Goal: Task Accomplishment & Management: Manage account settings

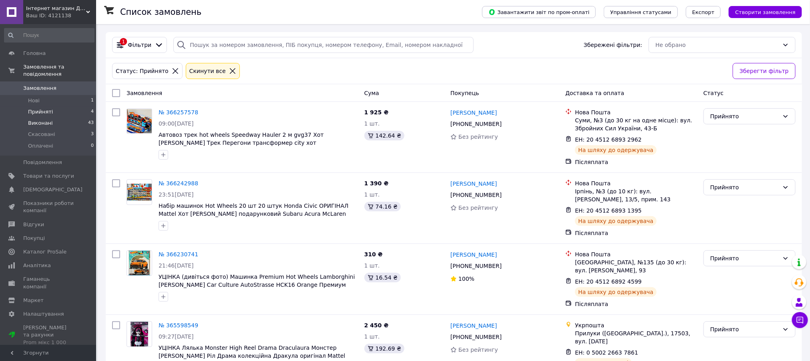
click at [40, 119] on span "Виконані" at bounding box center [40, 122] width 25 height 7
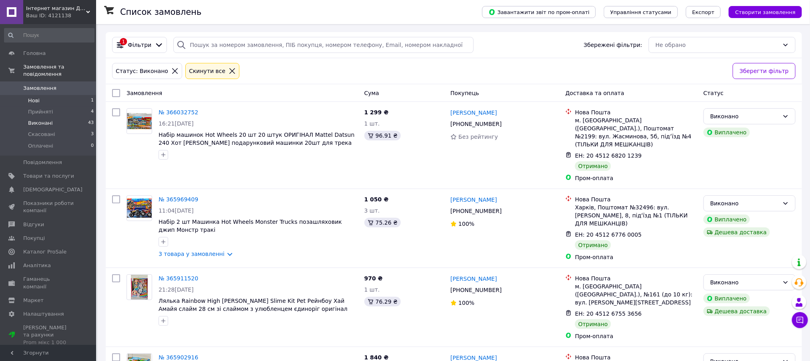
click at [34, 97] on span "Нові" at bounding box center [34, 100] width 12 height 7
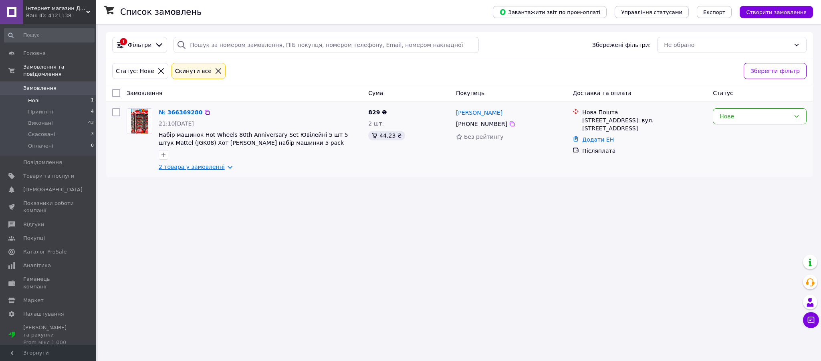
click at [190, 170] on link "2 товара у замовленні" at bounding box center [192, 166] width 66 height 6
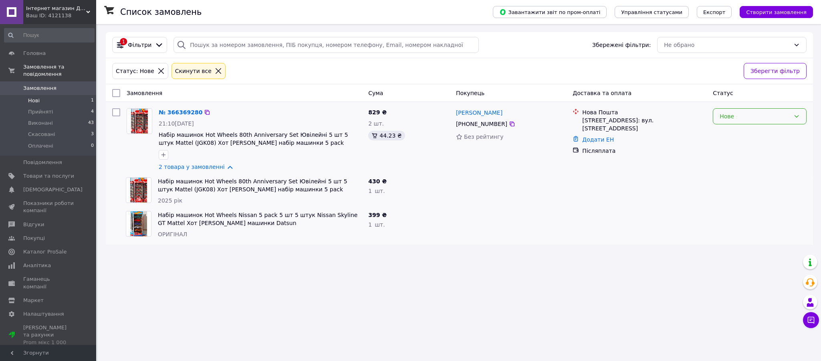
click at [796, 119] on icon at bounding box center [796, 116] width 6 height 6
click at [736, 144] on li "Прийнято" at bounding box center [759, 142] width 93 height 14
click at [515, 127] on icon at bounding box center [512, 124] width 6 height 6
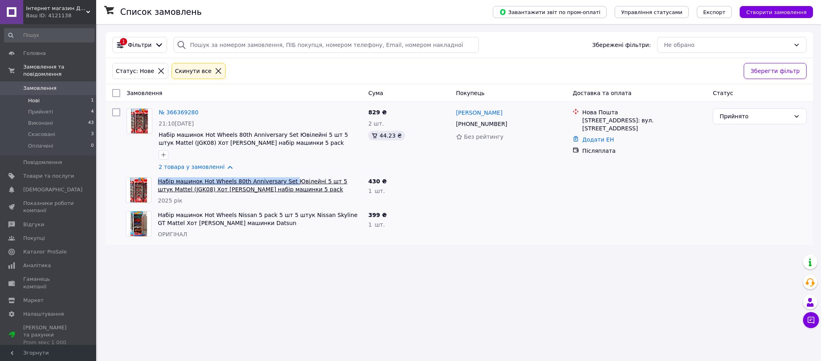
drag, startPoint x: 154, startPoint y: 191, endPoint x: 314, endPoint y: 200, distance: 160.1
click at [314, 200] on div "Набір машинок Hot Wheels 80th Anniversary Set Ювілейні 5 шт 5 штук Mattel (JGK0…" at bounding box center [260, 191] width 210 height 34
copy link "Набір машинок Hot Wheels 80th Anniversary Set"
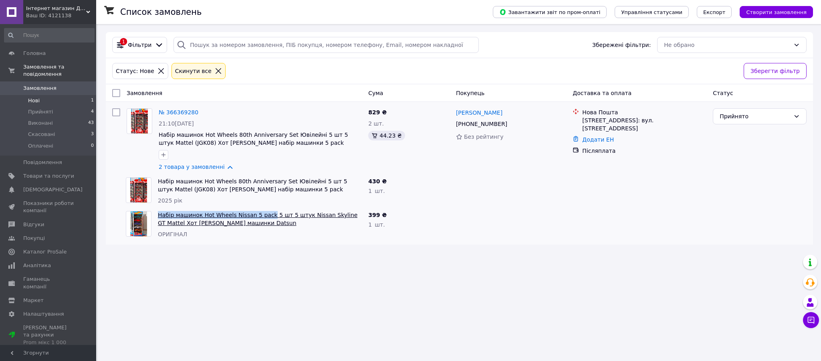
drag, startPoint x: 157, startPoint y: 233, endPoint x: 290, endPoint y: 241, distance: 133.6
click at [290, 241] on div "Набір машинок Hot Wheels Nissan 5 pack 5 шт 5 штук Nissan Skyline GT Mattel Хот…" at bounding box center [260, 225] width 210 height 34
copy link "Набір машинок Hot Wheels Nissan 5 pack"
drag, startPoint x: 582, startPoint y: 127, endPoint x: 651, endPoint y: 138, distance: 69.7
click at [651, 132] on div "[STREET_ADDRESS]: вул. [STREET_ADDRESS]" at bounding box center [644, 124] width 124 height 16
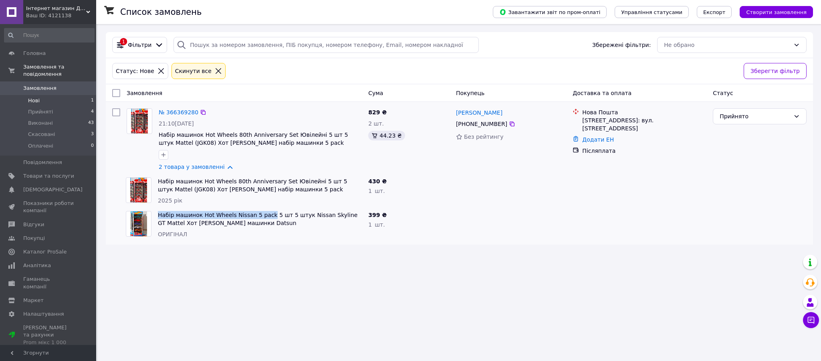
click at [651, 132] on div "[STREET_ADDRESS]: вул. [STREET_ADDRESS]" at bounding box center [644, 124] width 124 height 16
drag, startPoint x: 582, startPoint y: 129, endPoint x: 666, endPoint y: 130, distance: 84.1
click at [666, 130] on div "[STREET_ADDRESS]: вул. [STREET_ADDRESS]" at bounding box center [644, 124] width 124 height 16
copy div "Могилів-Подільський, №1"
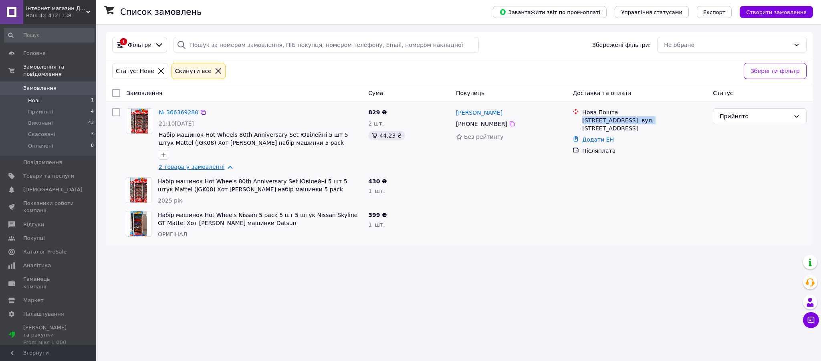
click at [189, 170] on link "2 товара у замовленні" at bounding box center [192, 166] width 66 height 6
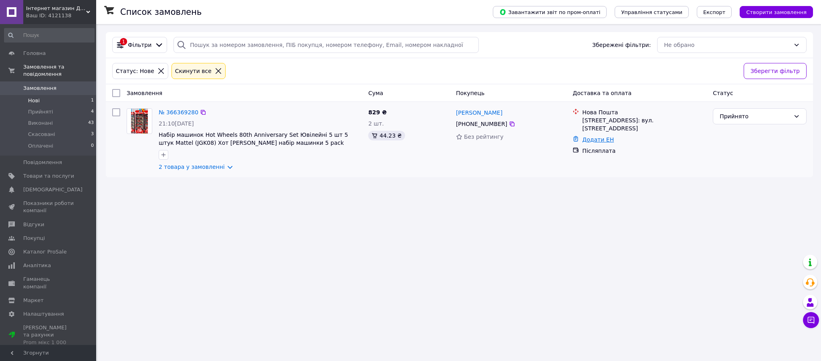
click at [600, 143] on link "Додати ЕН" at bounding box center [598, 139] width 32 height 6
click at [547, 187] on input "Додати ЕН" at bounding box center [555, 186] width 107 height 16
paste input "20451269271920"
type input "20451269271920"
click at [572, 209] on button "Додати" at bounding box center [584, 208] width 52 height 16
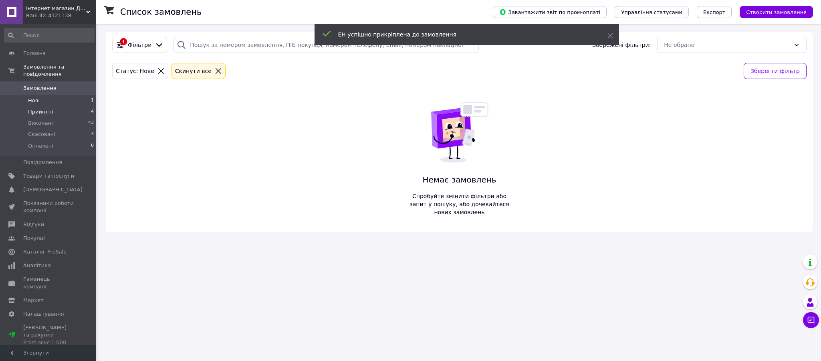
click at [47, 108] on span "Прийняті" at bounding box center [40, 111] width 25 height 7
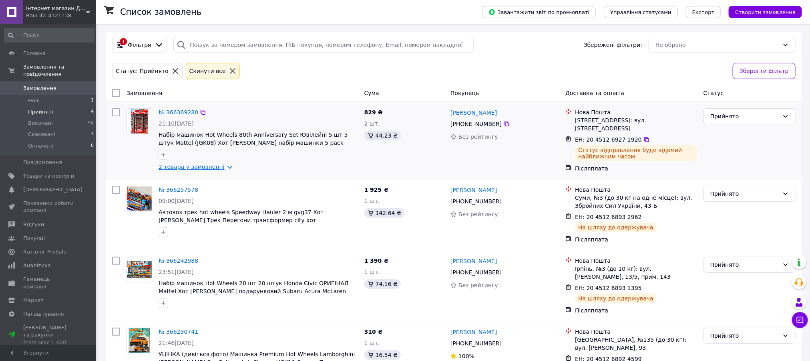
click at [178, 170] on link "2 товара у замовленні" at bounding box center [192, 166] width 66 height 6
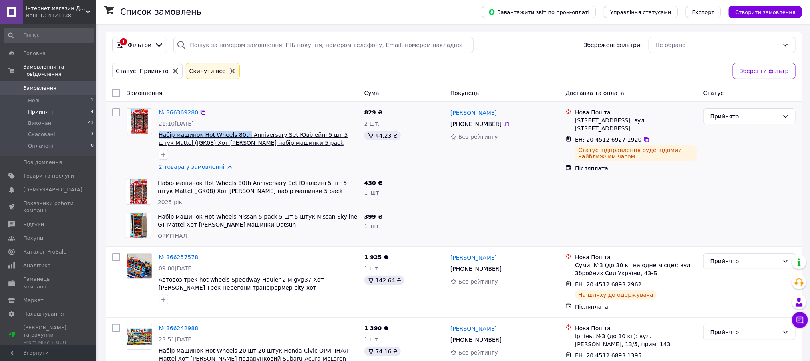
drag, startPoint x: 157, startPoint y: 139, endPoint x: 263, endPoint y: 144, distance: 106.7
click at [263, 144] on div "№ 366369280 21:10[DATE] Набір машинок Hot Wheels 80th Anniversary Set Ювілейні …" at bounding box center [258, 139] width 206 height 69
copy span "Набір машинок Hot Wheels 80th"
click at [35, 172] on span "Товари та послуги" at bounding box center [48, 175] width 51 height 7
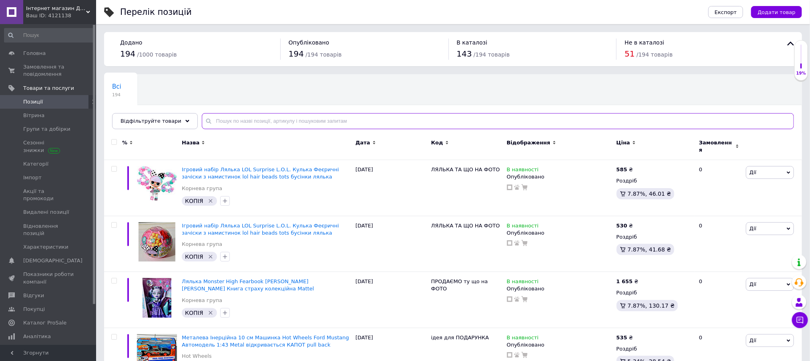
click at [212, 127] on input "text" at bounding box center [498, 121] width 593 height 16
paste input "Набір машинок Hot Wheels 80th"
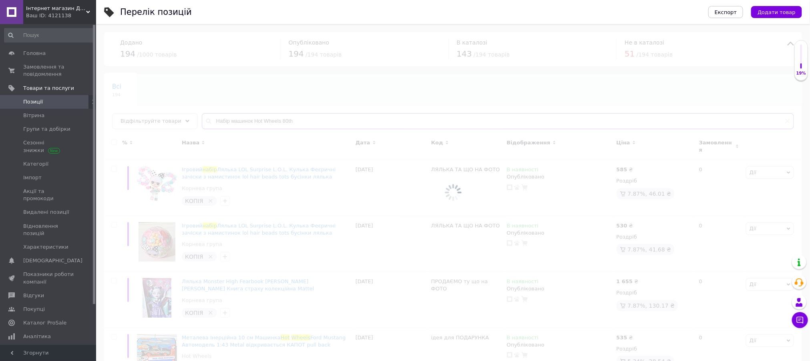
type input "Набір машинок Hot Wheels 80th"
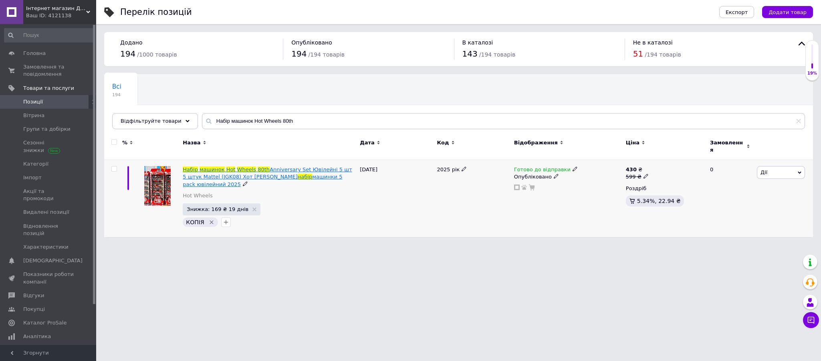
click at [282, 178] on span "машинки 5 pack ювілейний 2025" at bounding box center [262, 179] width 159 height 13
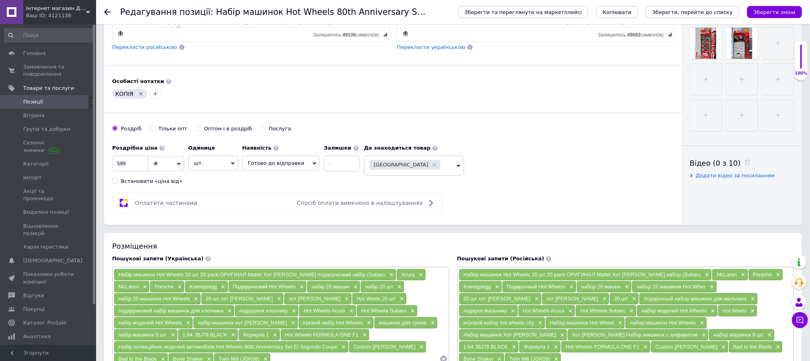
scroll to position [285, 0]
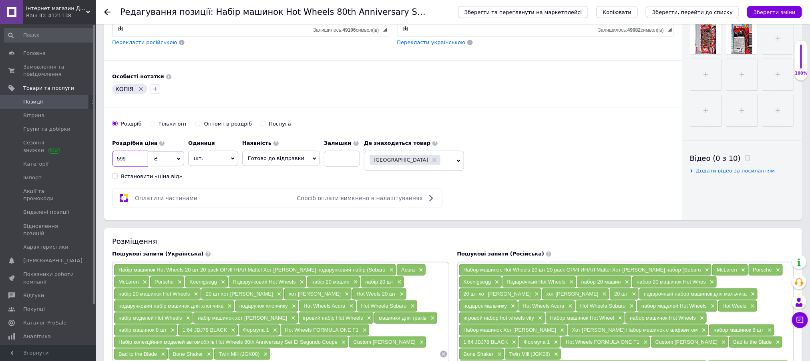
click at [120, 167] on input "599" at bounding box center [130, 159] width 36 height 16
type input "699"
click at [313, 160] on icon at bounding box center [315, 159] width 4 height 4
click at [271, 180] on li "В наявності" at bounding box center [281, 174] width 77 height 11
click at [271, 180] on div "Роздрібна ціна 699 ₴ $ EUR CHF GBP ¥ PLN ₸ MDL HUF KGS CNY TRY KRW lei Встанови…" at bounding box center [227, 157] width 230 height 44
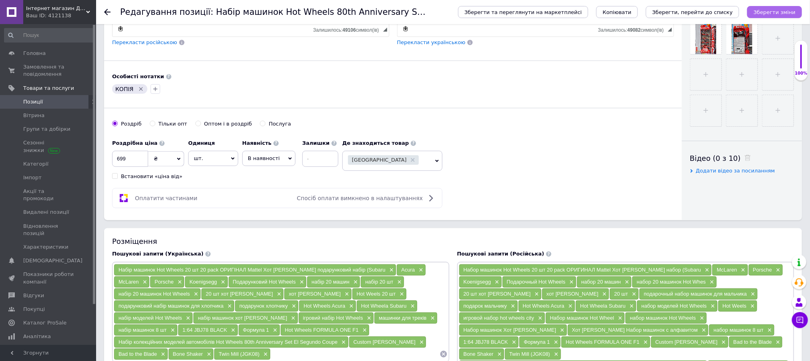
click at [791, 14] on icon "Зберегти зміни" at bounding box center [775, 12] width 42 height 6
click at [106, 10] on icon at bounding box center [107, 12] width 6 height 6
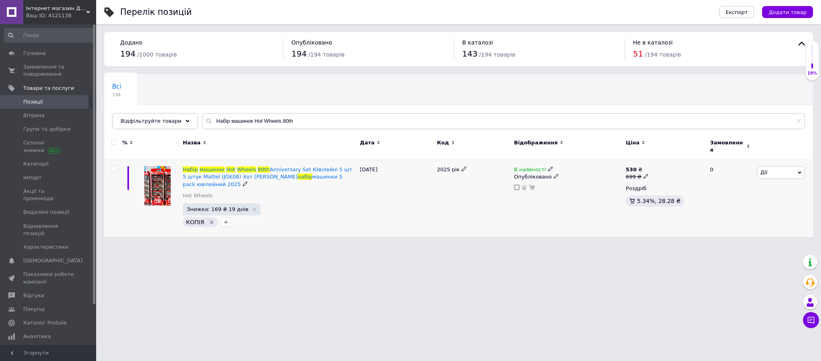
click at [798, 172] on icon at bounding box center [800, 173] width 4 height 4
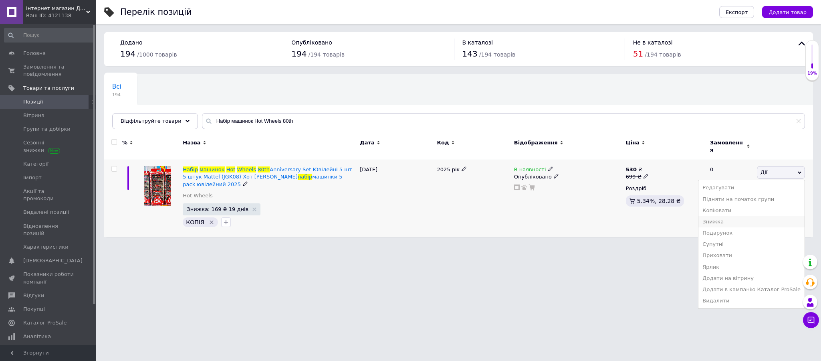
click at [728, 224] on li "Знижка" at bounding box center [751, 221] width 106 height 11
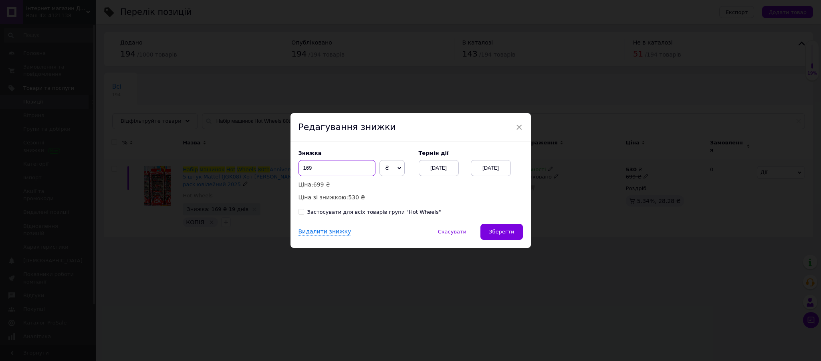
drag, startPoint x: 318, startPoint y: 164, endPoint x: 298, endPoint y: 163, distance: 20.5
click at [298, 163] on input "169" at bounding box center [336, 168] width 77 height 16
type input "200"
click at [504, 234] on span "Зберегти" at bounding box center [501, 231] width 25 height 6
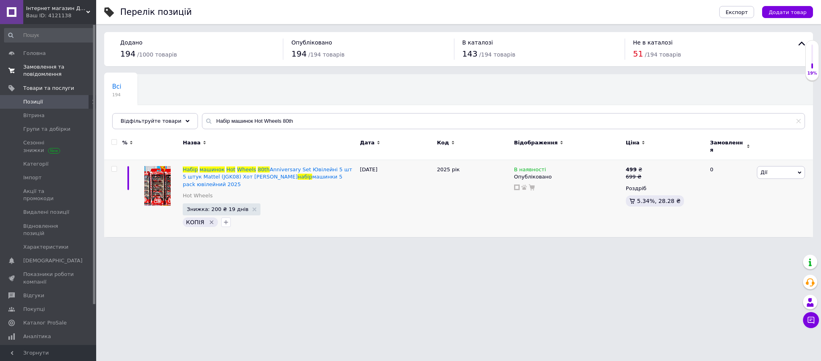
click at [42, 68] on span "Замовлення та повідомлення" at bounding box center [48, 70] width 51 height 14
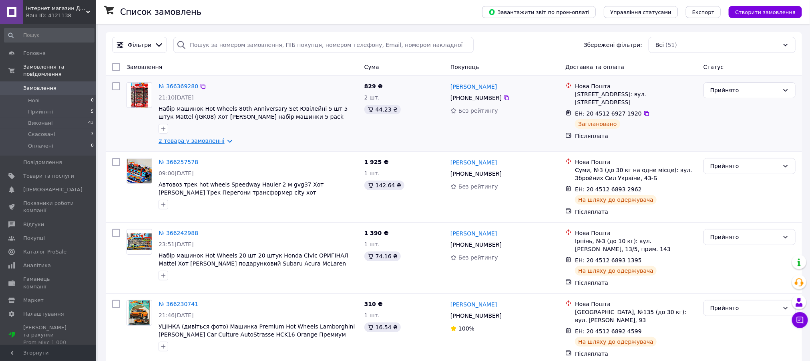
click at [200, 144] on link "2 товара у замовленні" at bounding box center [192, 140] width 66 height 6
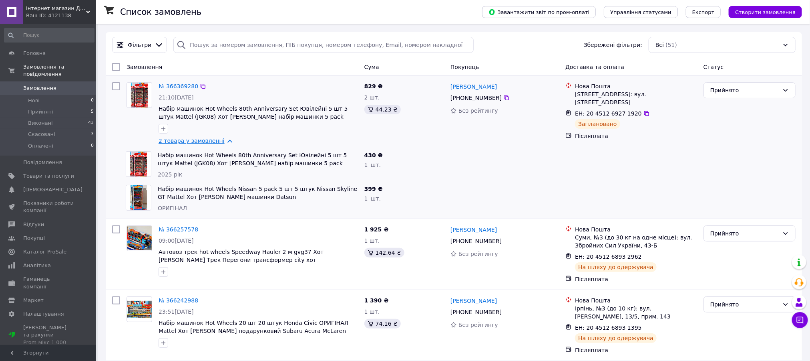
click at [197, 144] on link "2 товара у замовленні" at bounding box center [192, 140] width 66 height 6
